Goal: Task Accomplishment & Management: Manage account settings

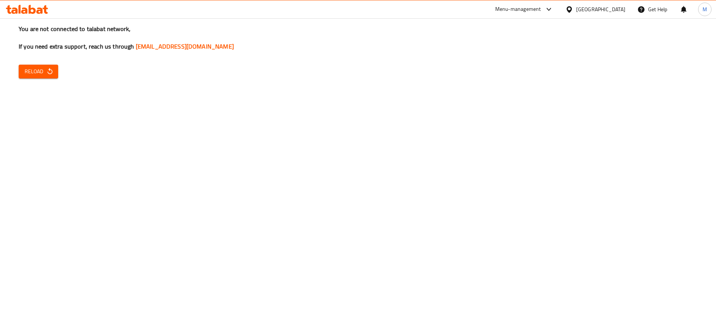
click at [47, 76] on button "Reload" at bounding box center [39, 72] width 40 height 14
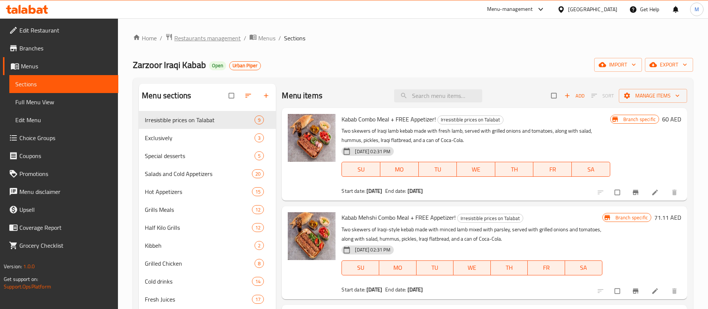
click at [217, 35] on span "Restaurants management" at bounding box center [207, 38] width 66 height 9
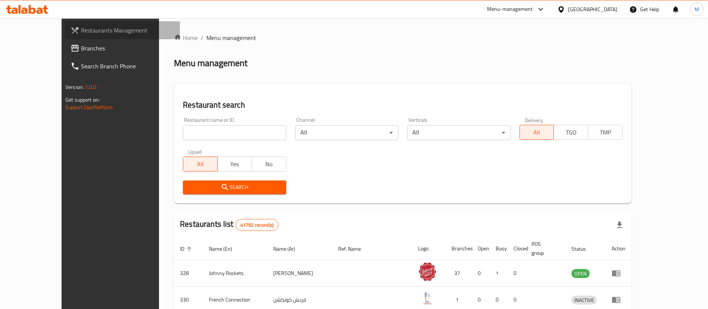
click at [81, 26] on span "Restaurants Management" at bounding box center [127, 30] width 93 height 9
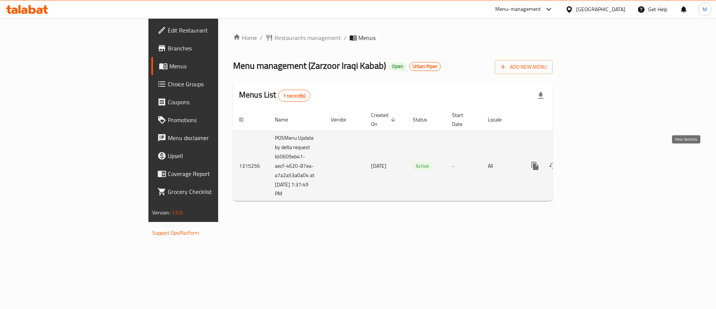
click at [594, 161] on icon "enhanced table" at bounding box center [589, 165] width 9 height 9
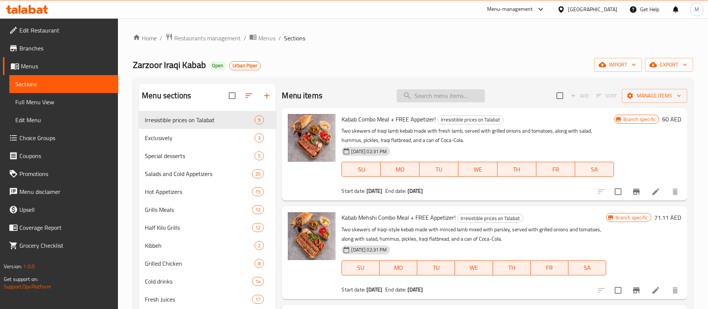
click at [448, 97] on input "search" at bounding box center [441, 95] width 88 height 13
paste input "KABAB COMBO"
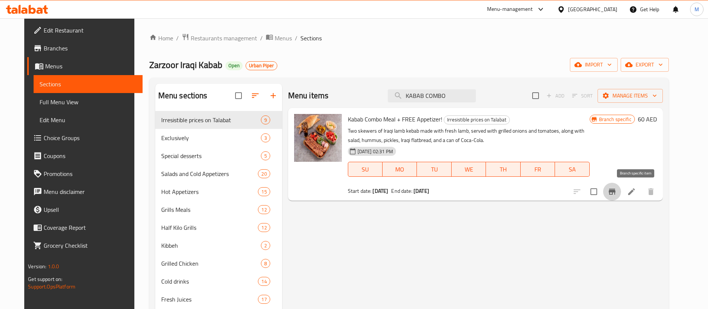
click at [615, 192] on icon "Branch-specific-item" at bounding box center [612, 191] width 7 height 6
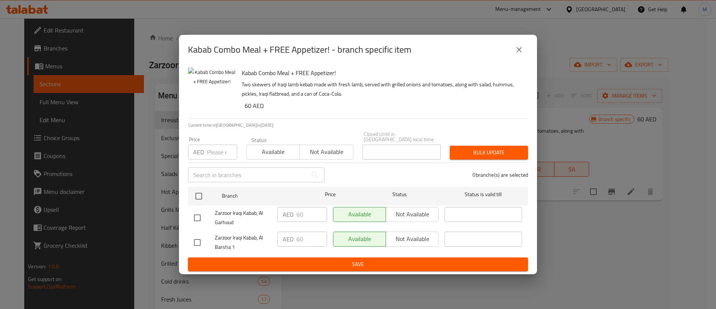
click at [597, 253] on div "Kabab Combo Meal + FREE Appetizer! - branch specific item Kabab Combo Meal + FR…" at bounding box center [358, 154] width 716 height 309
click at [514, 46] on button "close" at bounding box center [519, 50] width 18 height 18
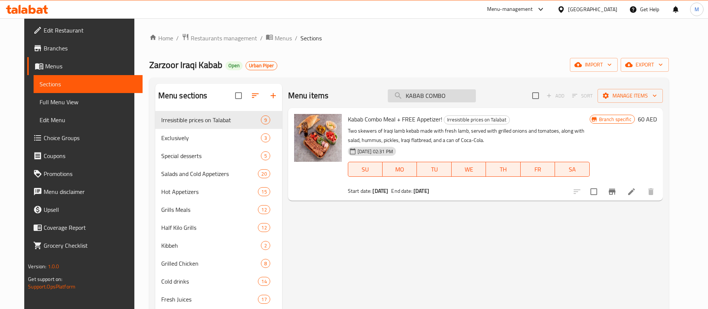
click at [439, 95] on input "KABAB COMBO" at bounding box center [432, 95] width 88 height 13
paste input "TEKKA"
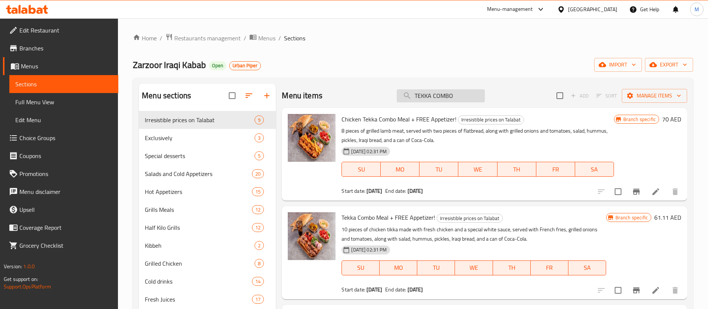
click at [445, 91] on input "TEKKA COMBO" at bounding box center [441, 95] width 88 height 13
paste input "KABAB +"
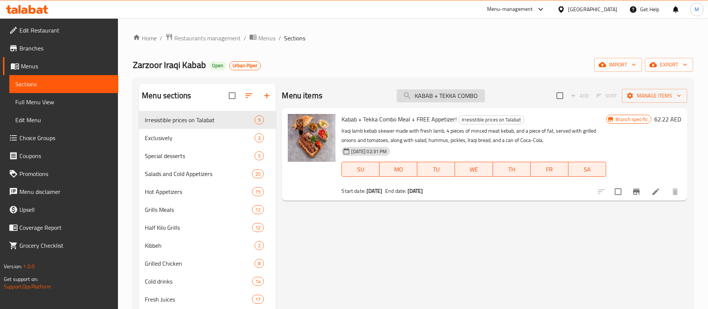
click at [457, 93] on input "KABAB + TEKKA COMBO" at bounding box center [441, 95] width 88 height 13
paste input "SHISH"
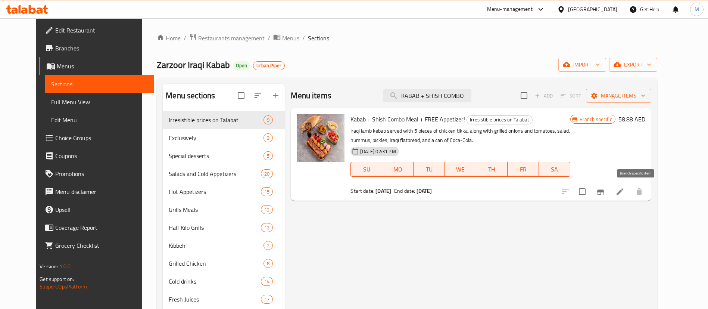
click at [609, 191] on button "Branch-specific-item" at bounding box center [600, 191] width 18 height 18
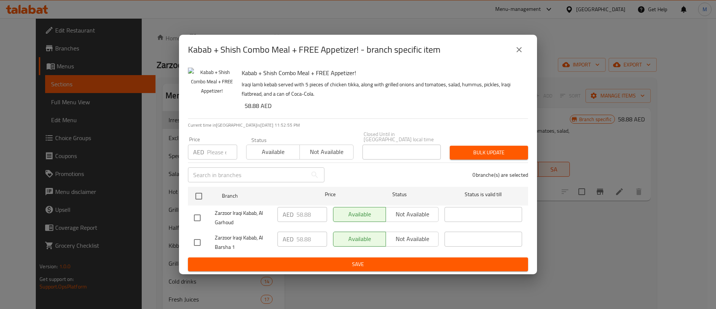
drag, startPoint x: 525, startPoint y: 50, endPoint x: 510, endPoint y: 49, distance: 15.3
click at [516, 50] on button "close" at bounding box center [519, 50] width 18 height 18
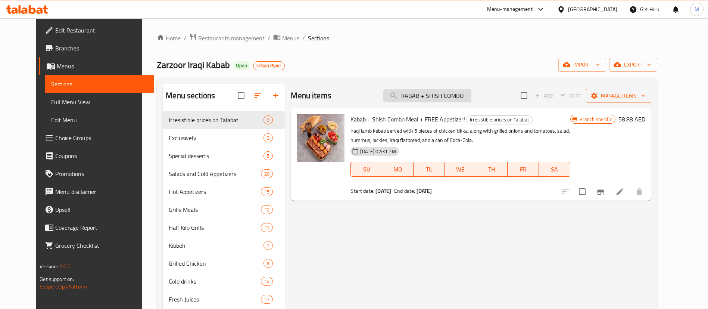
click at [456, 90] on input "KABAB + SHISH COMBO" at bounding box center [427, 95] width 88 height 13
paste input "ARAYES"
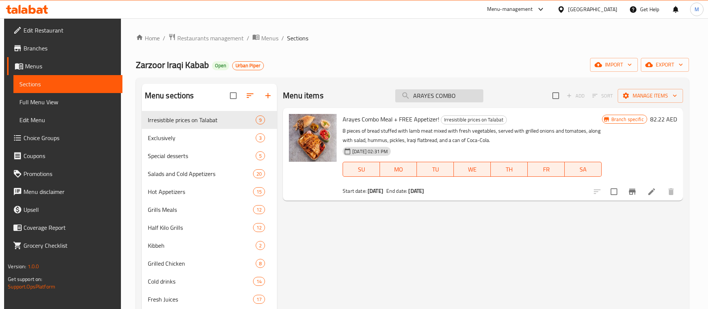
click at [451, 97] on input "ARAYES COMBO" at bounding box center [439, 95] width 88 height 13
paste input "KABAB MEHSHI"
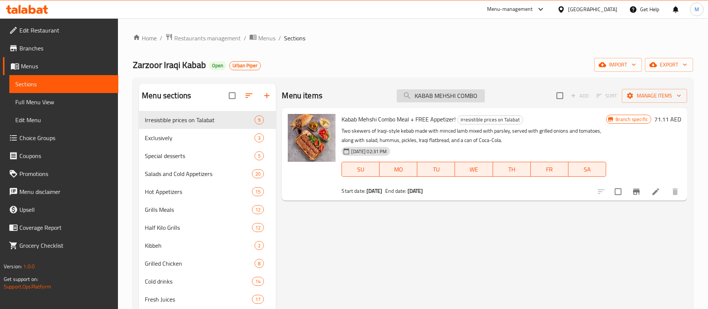
click at [444, 98] on input "KABAB MEHSHI COMBO" at bounding box center [441, 95] width 88 height 13
paste input "CHICKEN"
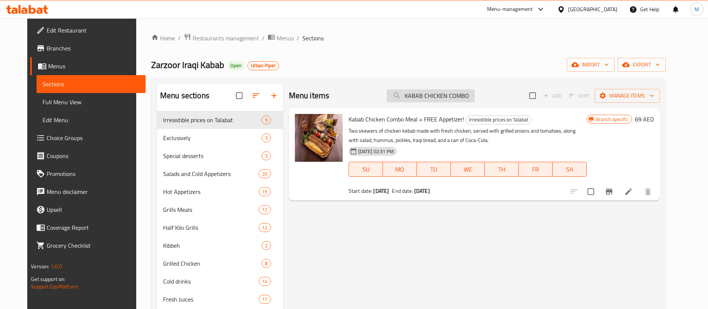
click at [433, 98] on input "KABAB CHICKEN COMBO" at bounding box center [431, 95] width 88 height 13
paste input "CHICKEN TEKKA"
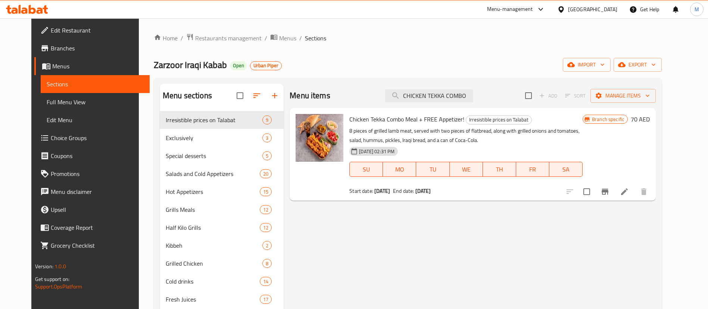
click at [139, 250] on div "Home / Restaurants management / Menus / Sections Zarzoor Iraqi Kabab Open Urban…" at bounding box center [408, 264] width 538 height 492
click at [450, 99] on input "CHICKEN TEKKA COMBO" at bounding box center [429, 95] width 88 height 13
paste input "[PERSON_NAME]"
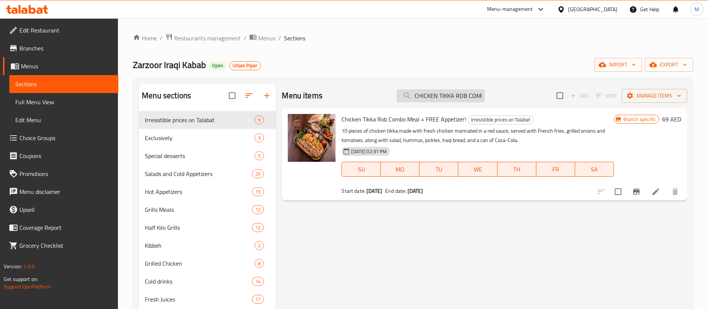
click at [446, 100] on input "CHICKEN TIKKA ROB COMBO" at bounding box center [441, 95] width 88 height 13
click at [446, 99] on input "CHICKEN TIKKA ROB COMBO" at bounding box center [441, 95] width 88 height 13
paste input "HUMMUS"
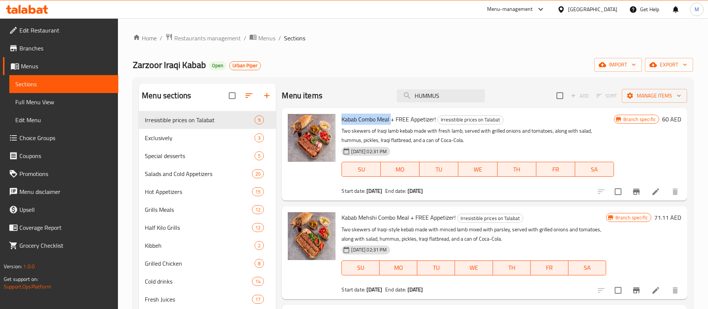
drag, startPoint x: 391, startPoint y: 118, endPoint x: 338, endPoint y: 120, distance: 53.0
click at [338, 120] on div "Kabab Combo Meal + FREE Appetizer! Irresistible prices on Talabat Two skewers o…" at bounding box center [477, 154] width 278 height 87
drag, startPoint x: 437, startPoint y: 119, endPoint x: 657, endPoint y: 125, distance: 220.6
click at [388, 116] on h6 "Kabab Combo Meal + FREE Appetizer! Irresistible prices on Talabat" at bounding box center [477, 119] width 272 height 10
click at [632, 191] on icon "Branch-specific-item" at bounding box center [636, 191] width 9 height 9
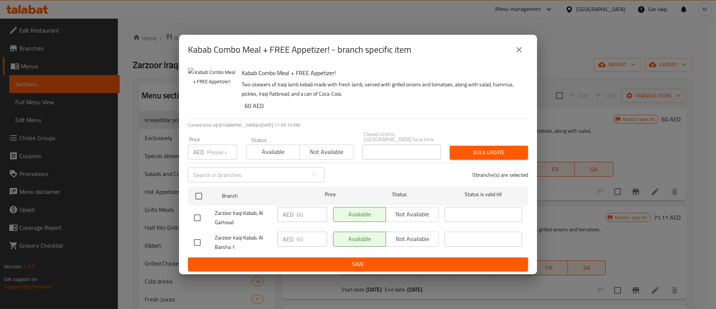
click at [524, 50] on button "close" at bounding box center [519, 50] width 18 height 18
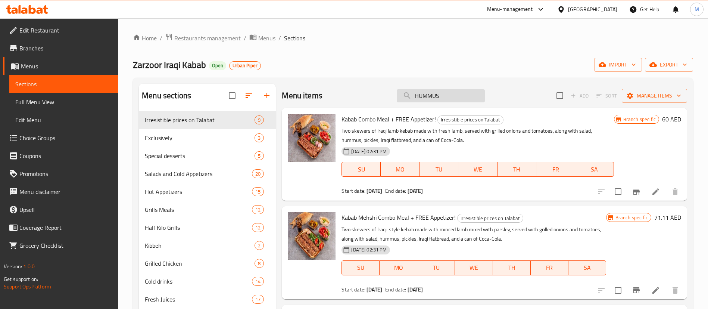
click at [459, 95] on input "HUMMUS" at bounding box center [441, 95] width 88 height 13
drag, startPoint x: 459, startPoint y: 95, endPoint x: 441, endPoint y: 94, distance: 17.6
click at [441, 94] on input "HUMMUS" at bounding box center [441, 95] width 88 height 13
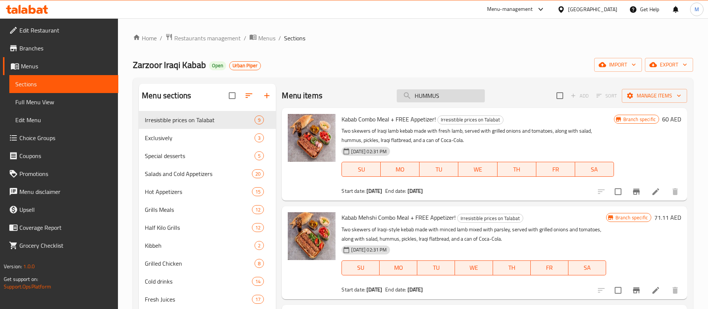
click at [441, 94] on input "HUMMUS" at bounding box center [441, 95] width 88 height 13
paste input "TABOULEH"
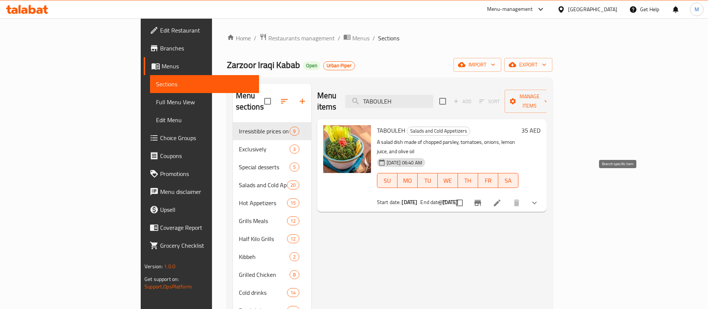
type input "TABOULEH"
click at [482, 198] on icon "Branch-specific-item" at bounding box center [477, 202] width 9 height 9
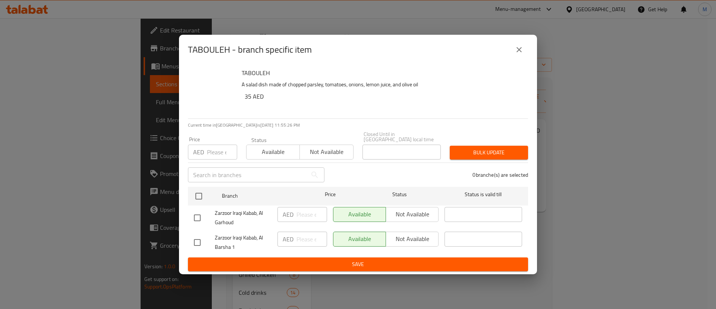
click at [611, 242] on div "TABOULEH - branch specific item TABOULEH A salad dish made of chopped parsley, …" at bounding box center [358, 154] width 716 height 309
click at [520, 51] on icon "close" at bounding box center [519, 49] width 9 height 9
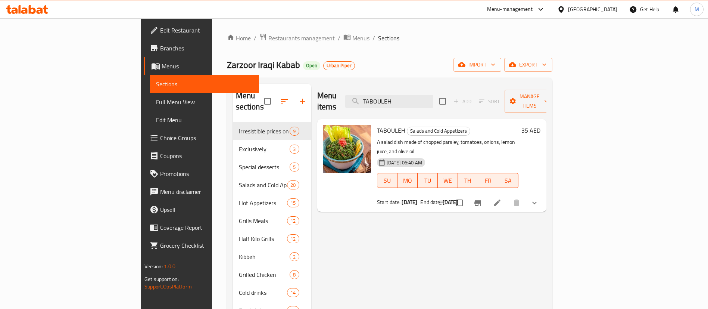
click at [156, 99] on span "Full Menu View" at bounding box center [204, 101] width 97 height 9
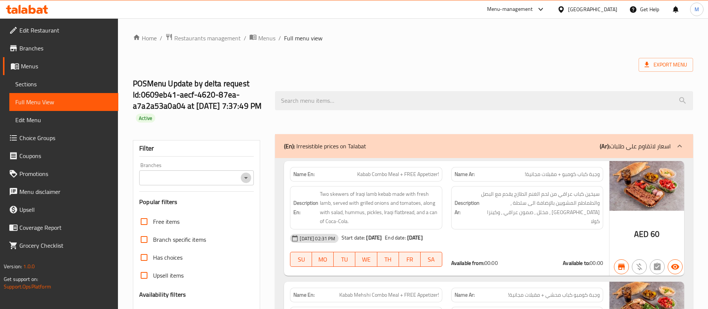
click at [246, 176] on icon "Open" at bounding box center [245, 177] width 9 height 9
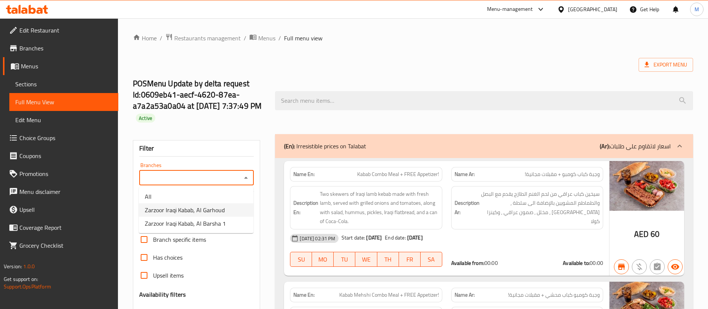
click at [180, 207] on span "Zarzoor Iraqi Kabab, Al Garhoud" at bounding box center [185, 209] width 80 height 9
type input "Zarzoor Iraqi Kabab, Al Garhoud"
click at [192, 36] on span "Restaurants management" at bounding box center [207, 38] width 66 height 9
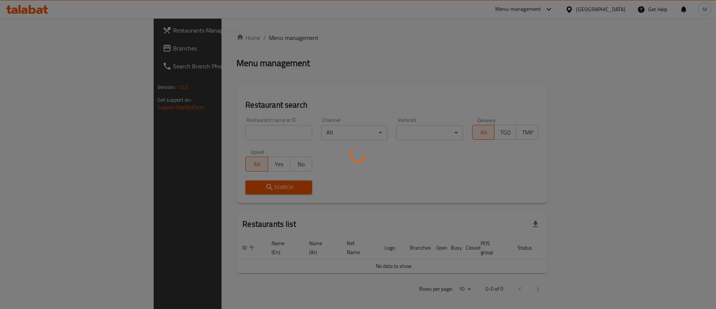
drag, startPoint x: 66, startPoint y: 53, endPoint x: 63, endPoint y: 50, distance: 4.2
click at [66, 53] on div at bounding box center [358, 154] width 716 height 309
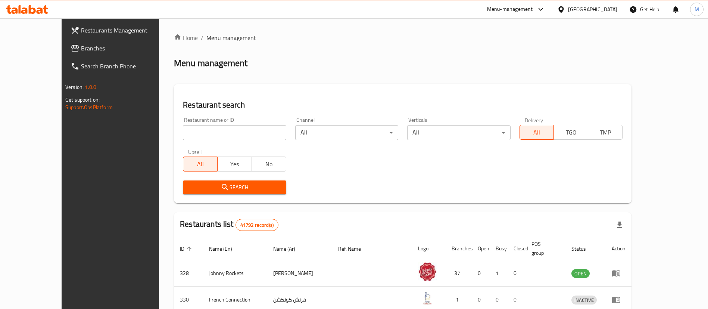
click at [183, 135] on input "search" at bounding box center [234, 132] width 103 height 15
paste input "13048"
type input "13048"
click button "Search" at bounding box center [234, 187] width 103 height 14
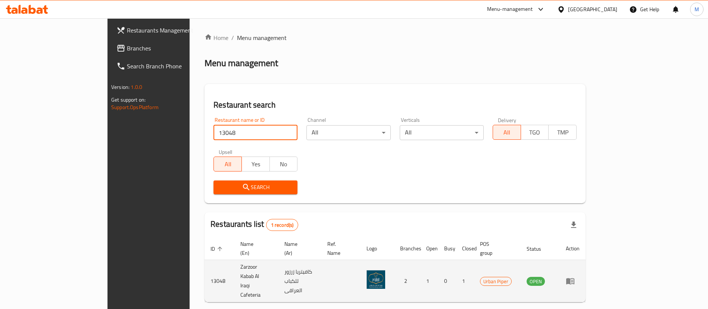
click at [574, 278] on icon "enhanced table" at bounding box center [570, 281] width 8 height 6
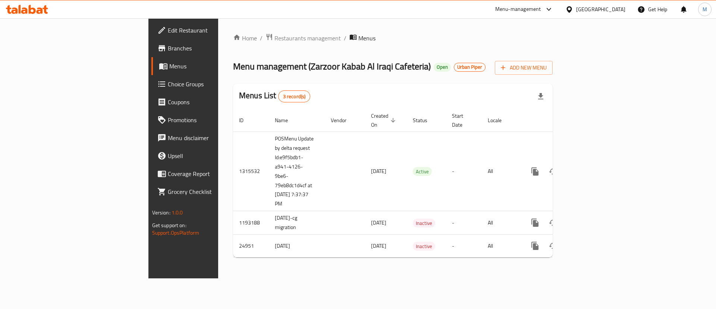
click at [168, 48] on span "Branches" at bounding box center [215, 48] width 94 height 9
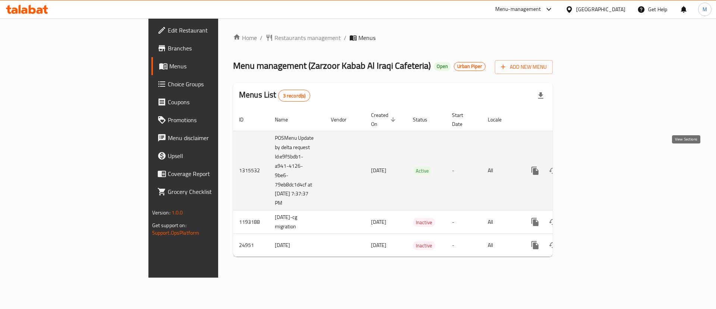
click at [594, 166] on icon "enhanced table" at bounding box center [589, 170] width 9 height 9
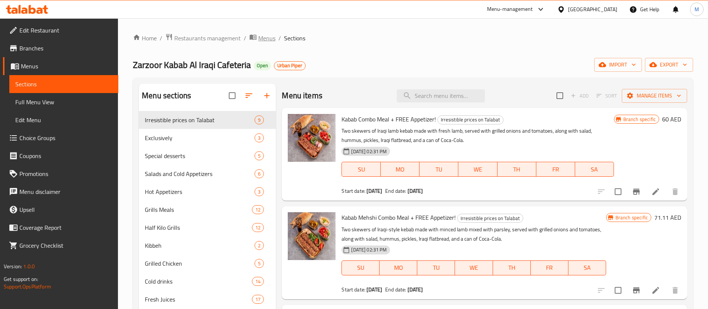
click at [258, 36] on span "Menus" at bounding box center [266, 38] width 17 height 9
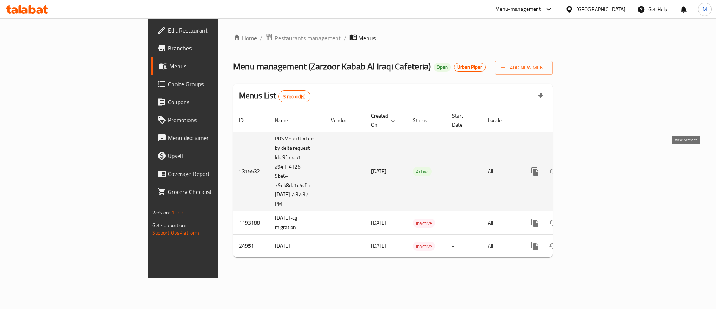
click at [594, 167] on icon "enhanced table" at bounding box center [589, 171] width 9 height 9
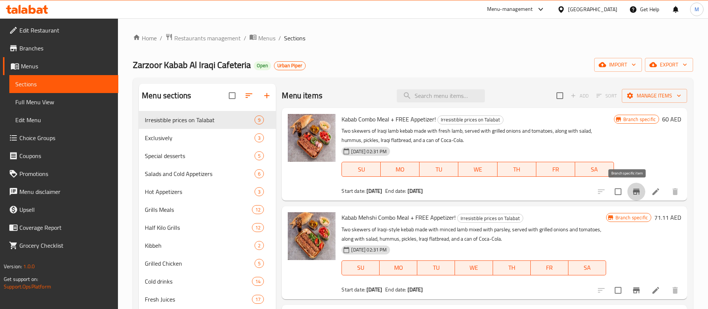
click at [632, 194] on icon "Branch-specific-item" at bounding box center [636, 191] width 9 height 9
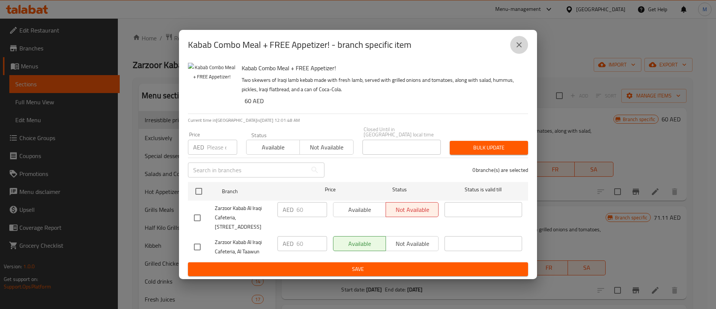
click at [519, 49] on icon "close" at bounding box center [519, 44] width 9 height 9
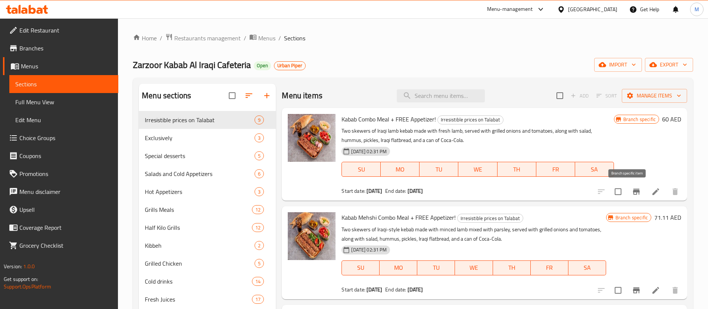
click at [633, 193] on icon "Branch-specific-item" at bounding box center [636, 191] width 7 height 6
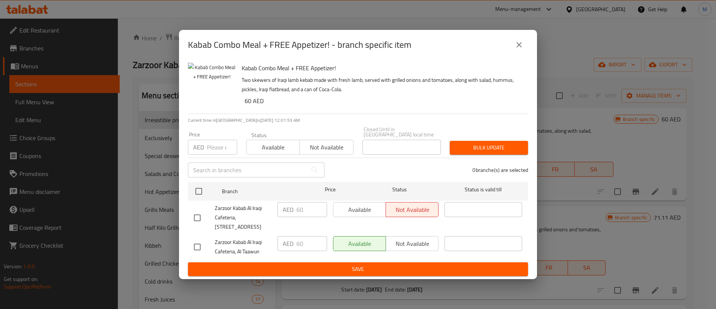
click at [516, 48] on icon "close" at bounding box center [519, 44] width 9 height 9
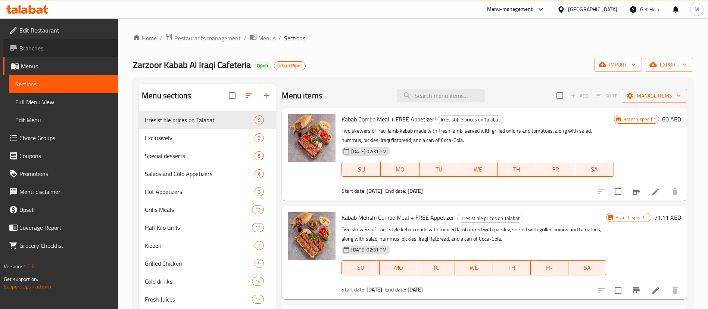
click at [16, 44] on icon at bounding box center [13, 48] width 9 height 9
